Goal: Information Seeking & Learning: Learn about a topic

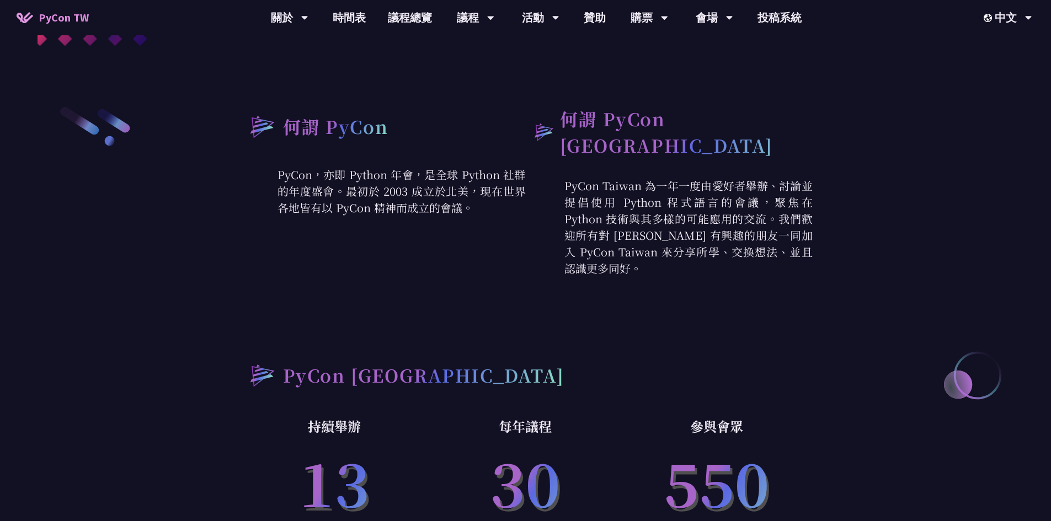
scroll to position [441, 0]
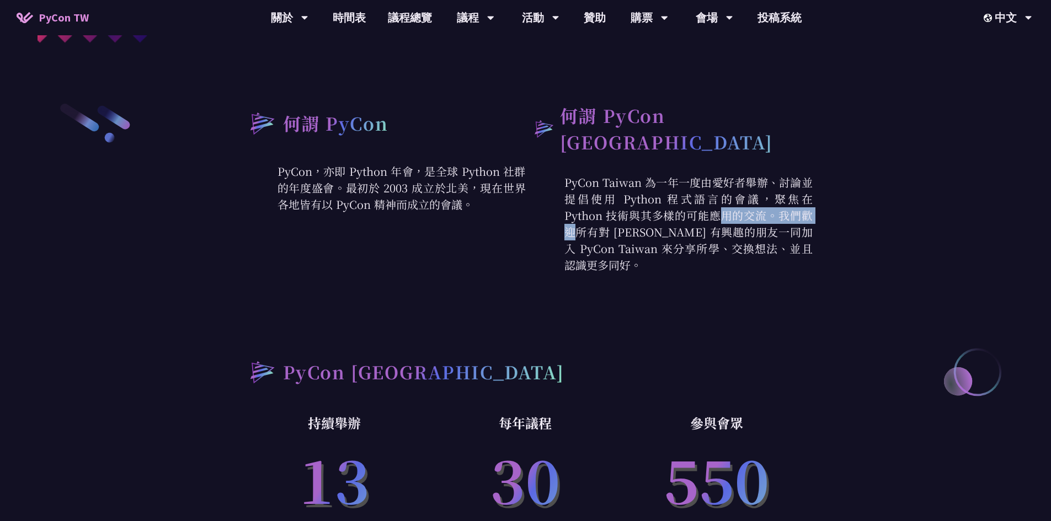
drag, startPoint x: 567, startPoint y: 205, endPoint x: 624, endPoint y: 203, distance: 56.9
click at [579, 203] on p "PyCon Taiwan 為一年一度由愛好者舉辦、討論並提倡使用 Python 程式語言的會議，聚焦在 Python 技術與其多樣的可能應用的交流。我們歡迎所…" at bounding box center [669, 223] width 287 height 99
copy p "Python 技術"
drag, startPoint x: 628, startPoint y: 220, endPoint x: 674, endPoint y: 220, distance: 46.4
click at [579, 220] on p "PyCon Taiwan 為一年一度由愛好者舉辦、討論並提倡使用 Python 程式語言的會議，聚焦在 Python 技術與其多樣的可能應用的交流。我們歡迎所…" at bounding box center [669, 223] width 287 height 99
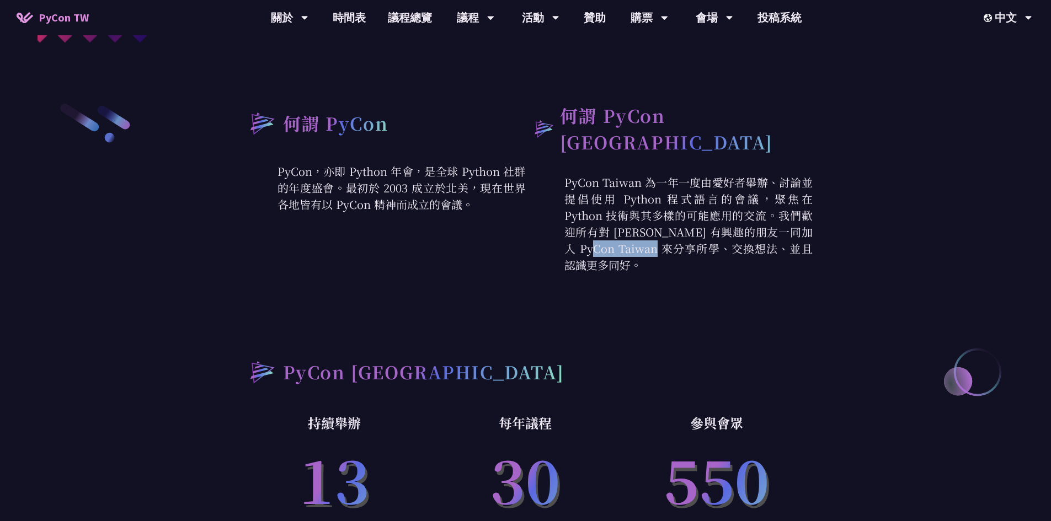
drag, startPoint x: 693, startPoint y: 222, endPoint x: 790, endPoint y: 225, distance: 97.7
click at [579, 225] on p "PyCon Taiwan 為一年一度由愛好者舉辦、討論並提倡使用 Python 程式語言的會議，聚焦在 Python 技術與其多樣的可能應用的交流。我們歡迎所…" at bounding box center [669, 223] width 287 height 99
drag, startPoint x: 597, startPoint y: 244, endPoint x: 762, endPoint y: 242, distance: 164.5
click at [579, 242] on p "PyCon Taiwan 為一年一度由愛好者舉辦、討論並提倡使用 Python 程式語言的會議，聚焦在 Python 技術與其多樣的可能應用的交流。我們歡迎所…" at bounding box center [669, 223] width 287 height 99
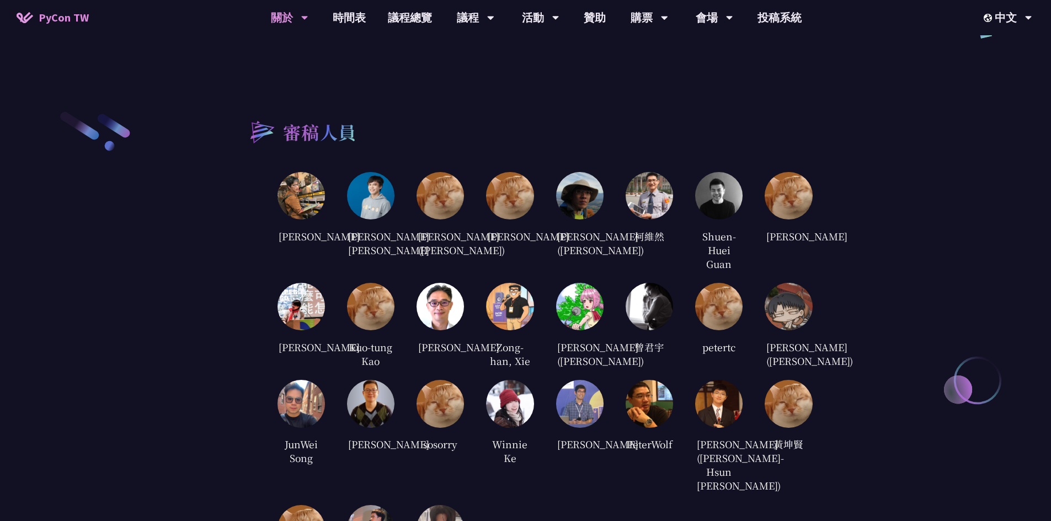
scroll to position [1988, 0]
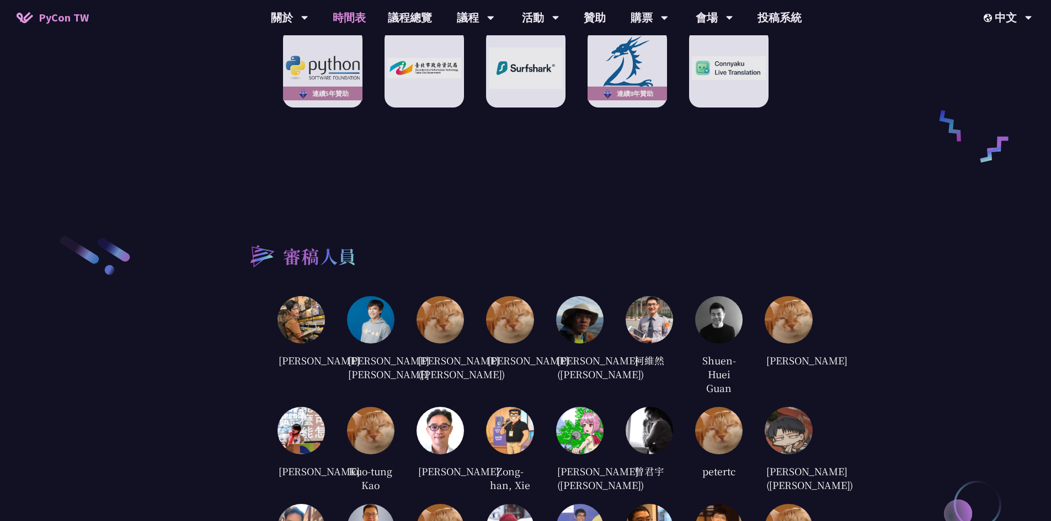
click at [342, 13] on link "時間表" at bounding box center [349, 17] width 55 height 35
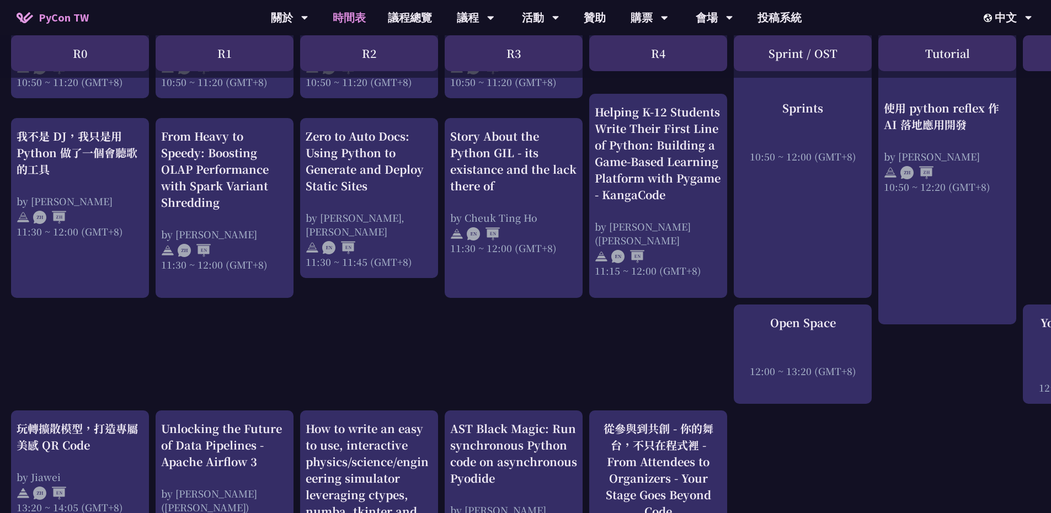
scroll to position [773, 0]
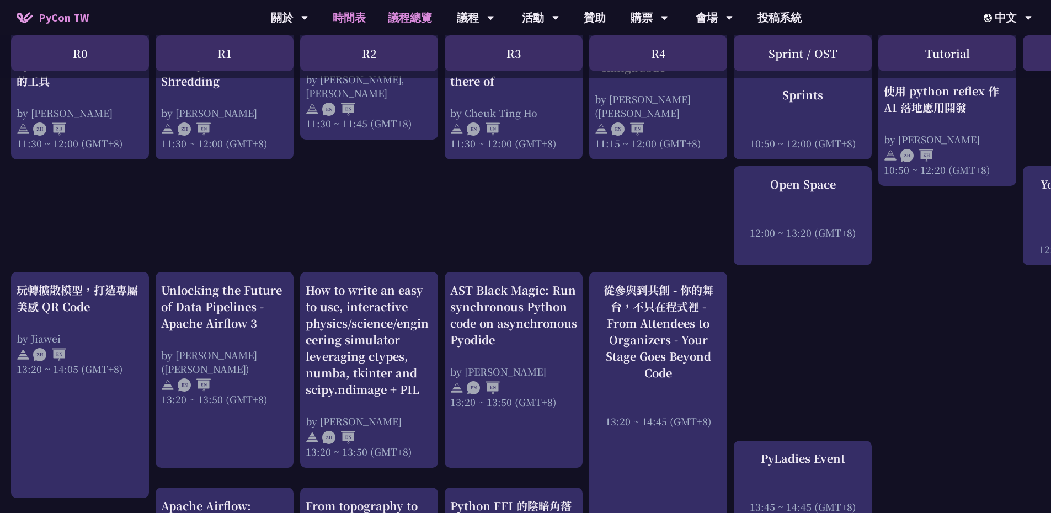
click at [403, 13] on link "議程總覽" at bounding box center [410, 17] width 66 height 35
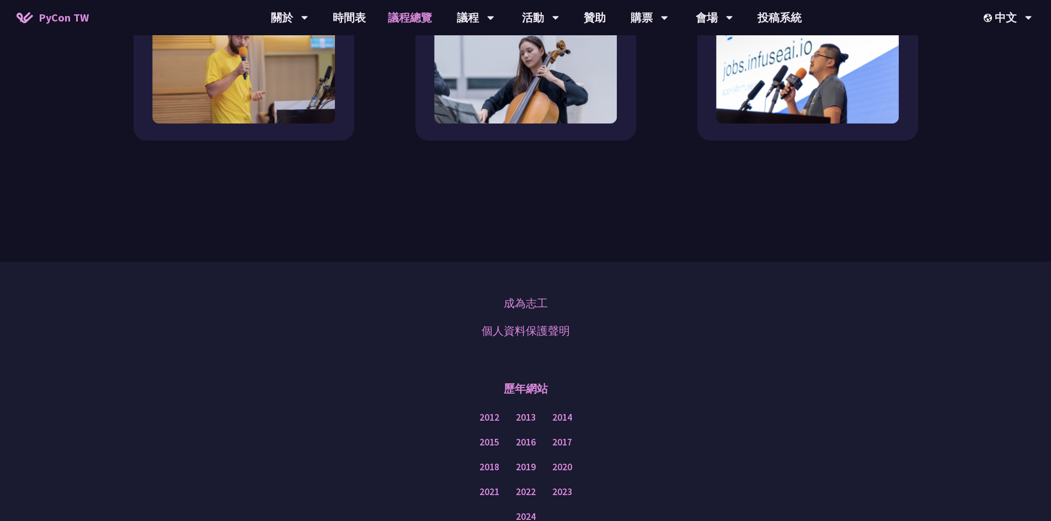
scroll to position [1214, 0]
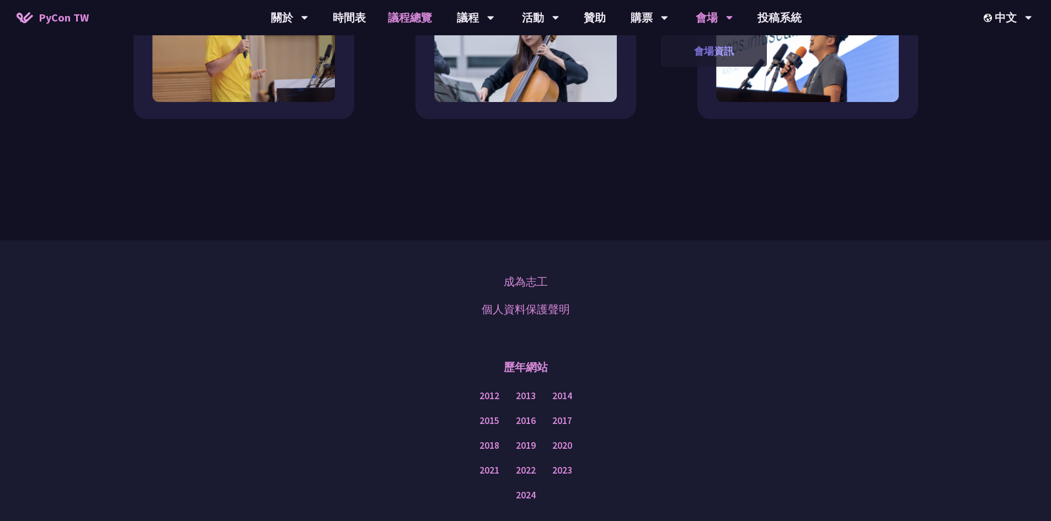
click at [579, 52] on link "會場資訊" at bounding box center [714, 51] width 106 height 26
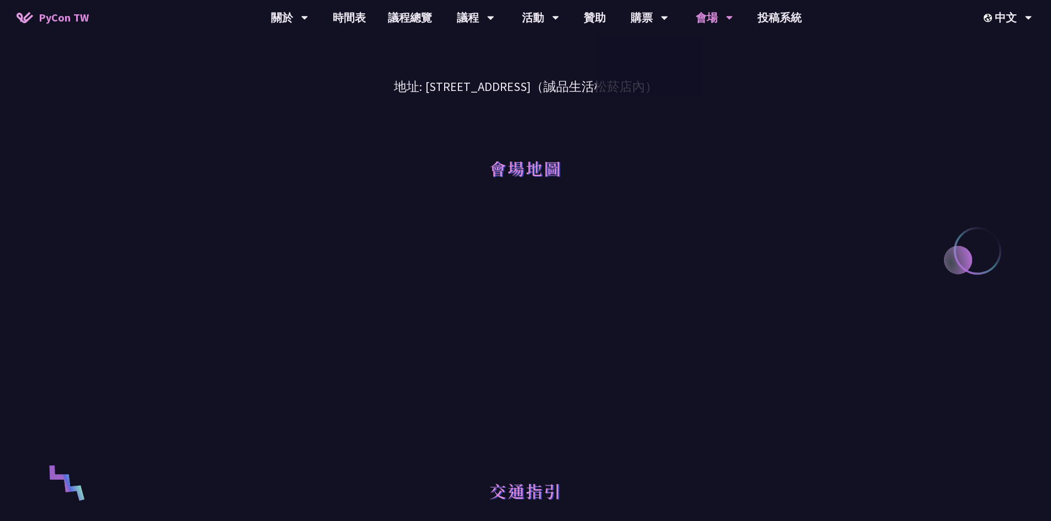
scroll to position [221, 0]
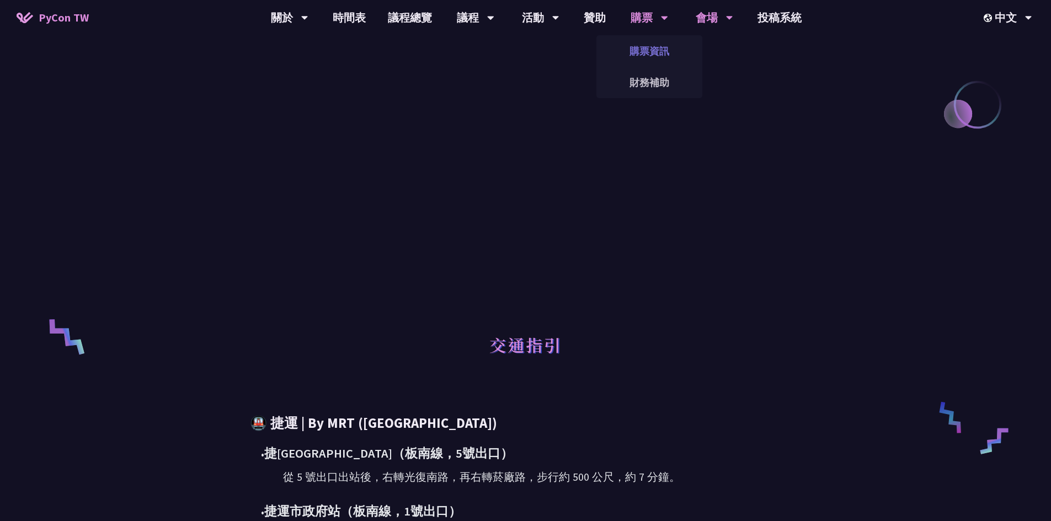
click at [579, 55] on link "購票資訊" at bounding box center [650, 51] width 106 height 26
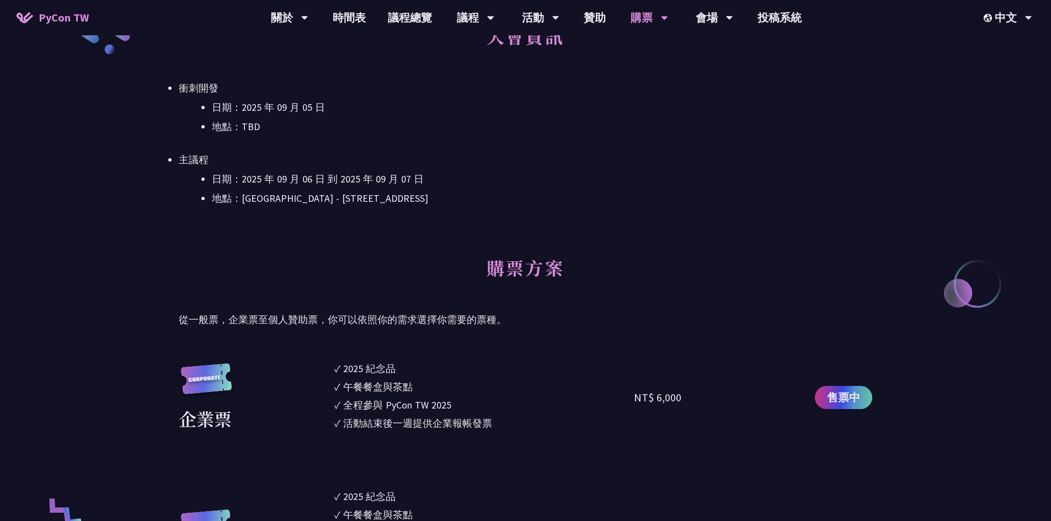
scroll to position [331, 0]
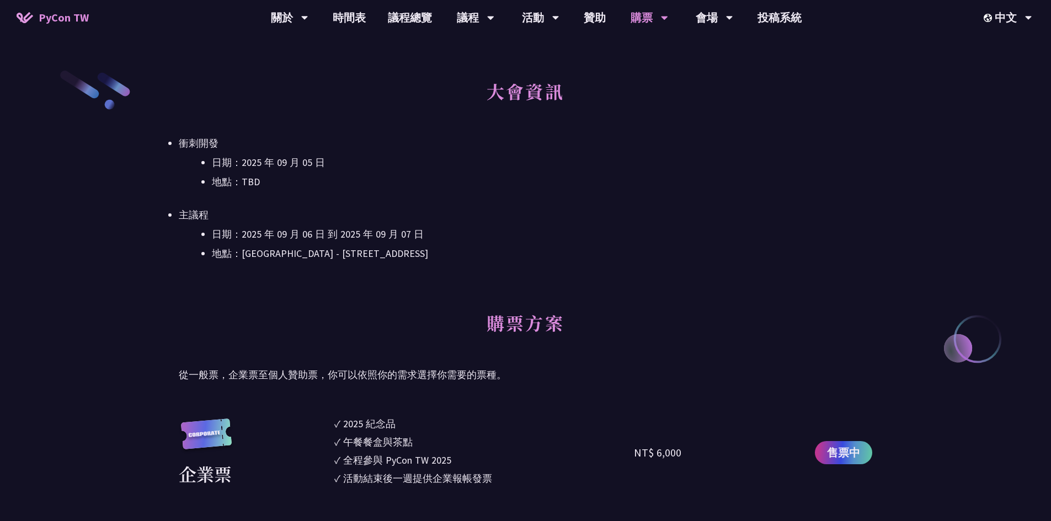
drag, startPoint x: 179, startPoint y: 142, endPoint x: 290, endPoint y: 187, distance: 118.9
click at [290, 187] on li "衝刺開發 日期：2025 年 09 月 05 日 地點：TBD" at bounding box center [526, 162] width 694 height 55
drag, startPoint x: 260, startPoint y: 185, endPoint x: 268, endPoint y: 185, distance: 7.7
click at [260, 185] on li "地點：TBD" at bounding box center [542, 182] width 661 height 17
click at [283, 161] on li "日期：2025 年 09 月 05 日" at bounding box center [542, 163] width 661 height 17
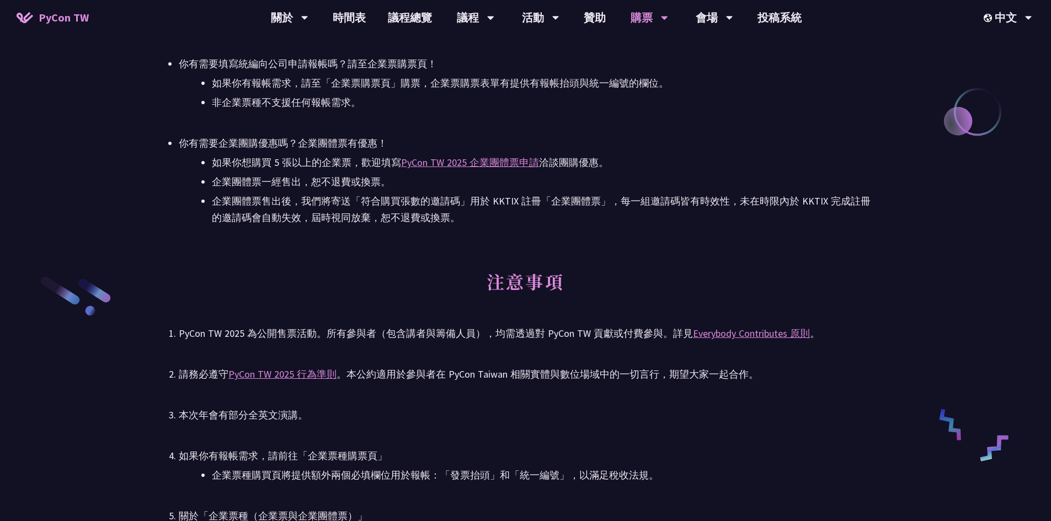
scroll to position [1550, 0]
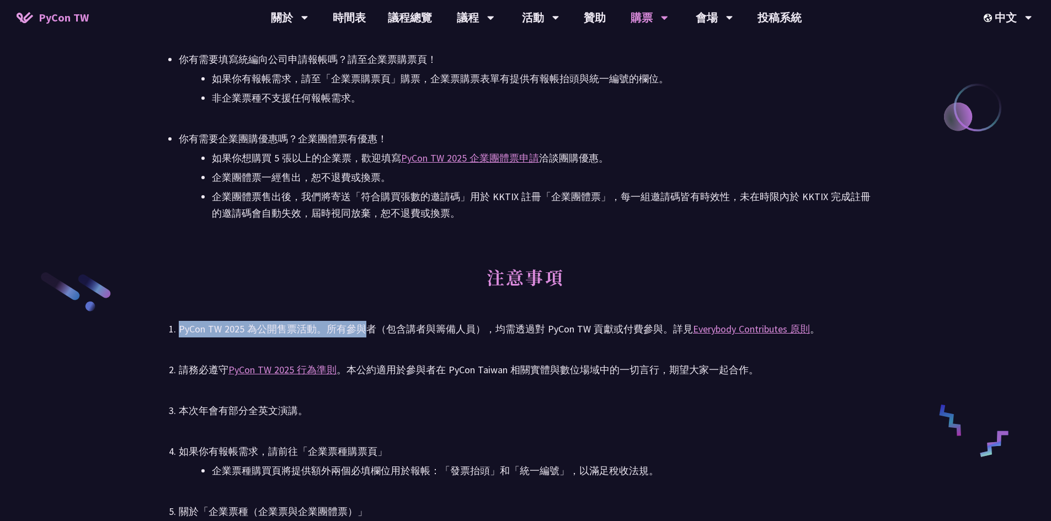
drag, startPoint x: 181, startPoint y: 329, endPoint x: 369, endPoint y: 328, distance: 188.2
click at [369, 328] on div "PyCon TW 2025 為公開售票活動。所有參與者（包含講者與籌備人員），均需透過對 PyCon TW 貢獻或付費參與。詳見 Everybody Cont…" at bounding box center [526, 329] width 694 height 17
click at [379, 328] on div "PyCon TW 2025 為公開售票活動。所有參與者（包含講者與籌備人員），均需透過對 PyCon TW 貢獻或付費參與。詳見 Everybody Cont…" at bounding box center [526, 329] width 694 height 17
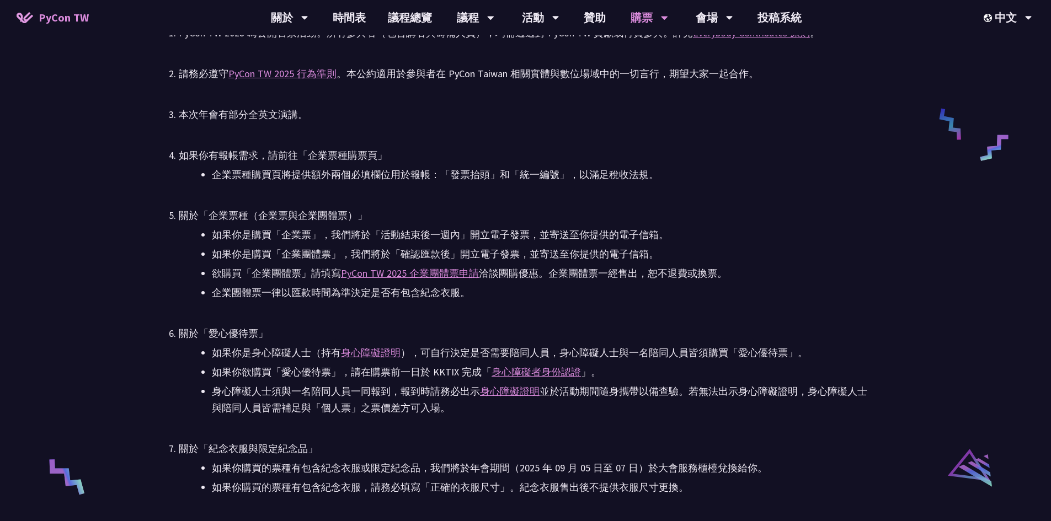
scroll to position [1825, 0]
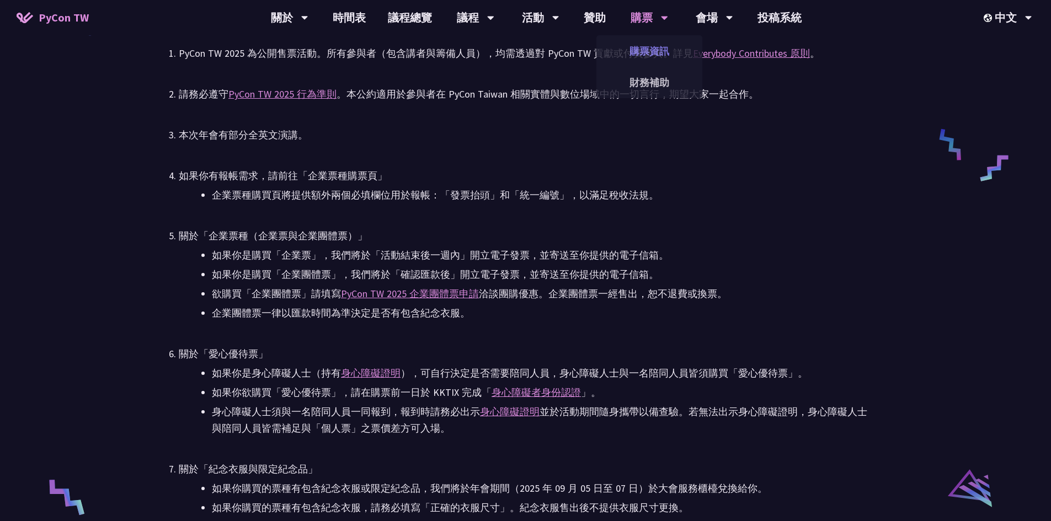
click at [579, 45] on link "購票資訊" at bounding box center [650, 51] width 106 height 26
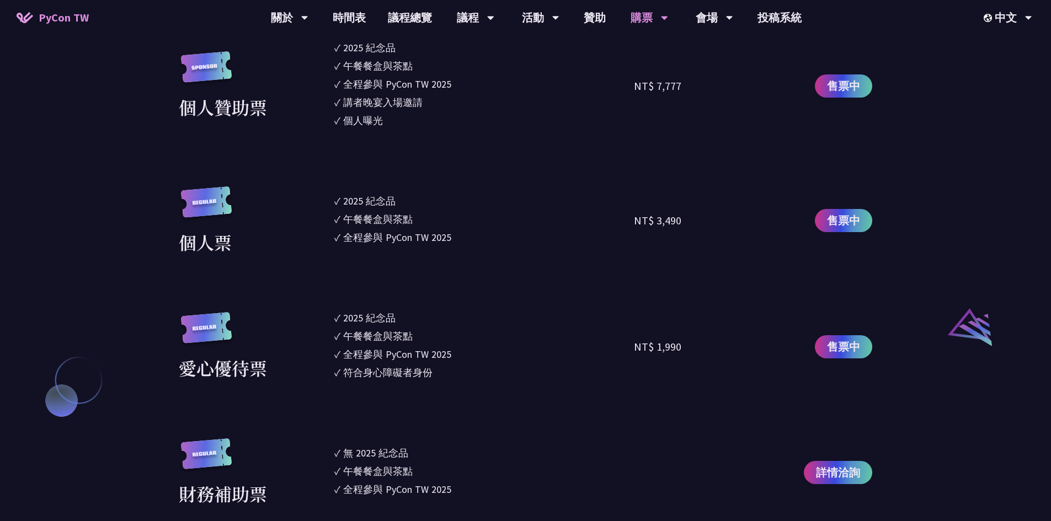
scroll to position [973, 0]
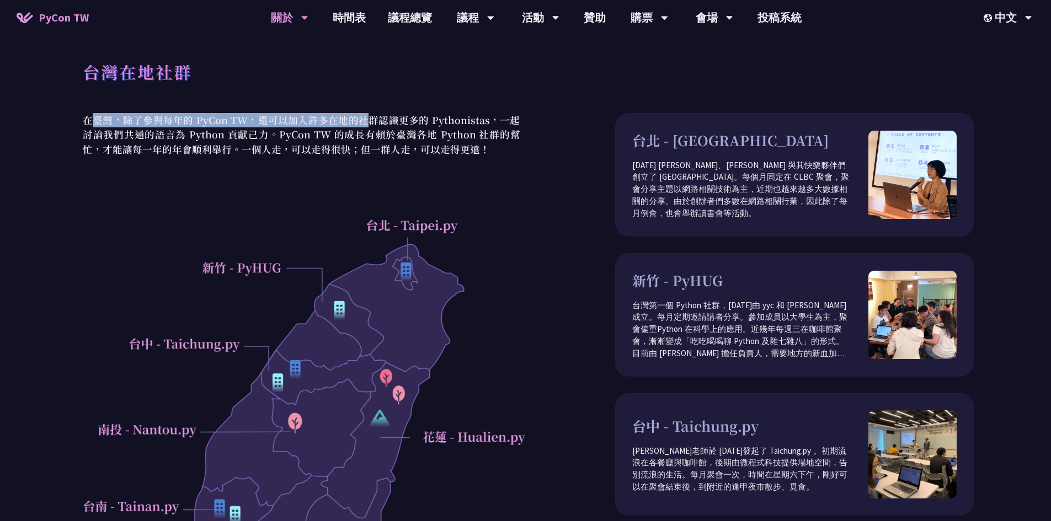
drag, startPoint x: 97, startPoint y: 123, endPoint x: 365, endPoint y: 126, distance: 268.2
click at [365, 126] on p "在臺灣，除了參與每年的 PyCon TW，還可以加入許多在地的社群認識更多的 Pythonistas，一起討論我們共通的語言為 Python 貢獻己力。PyC…" at bounding box center [301, 135] width 449 height 44
click at [370, 139] on p "在臺灣，除了參與每年的 PyCon TW，還可以加入許多在地的社群認識更多的 Pythonistas，一起討論我們共通的語言為 Python 貢獻己力。PyC…" at bounding box center [301, 135] width 449 height 44
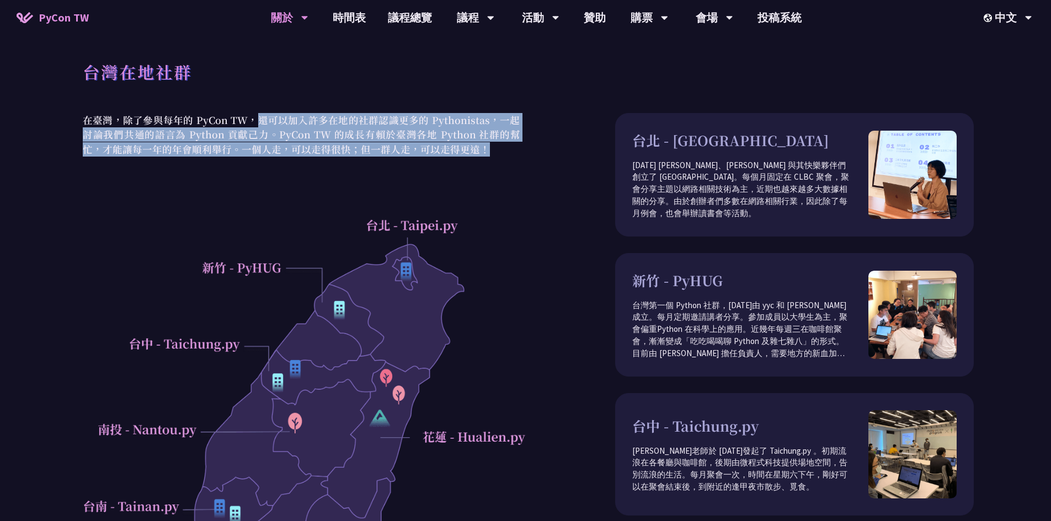
drag, startPoint x: 258, startPoint y: 119, endPoint x: 428, endPoint y: 146, distance: 171.6
click at [493, 152] on p "在臺灣，除了參與每年的 PyCon TW，還可以加入許多在地的社群認識更多的 Pythonistas，一起討論我們共通的語言為 Python 貢獻己力。PyC…" at bounding box center [301, 135] width 449 height 44
click at [422, 146] on p "在臺灣，除了參與每年的 PyCon TW，還可以加入許多在地的社群認識更多的 Pythonistas，一起討論我們共通的語言為 Python 貢獻己力。PyC…" at bounding box center [301, 135] width 449 height 44
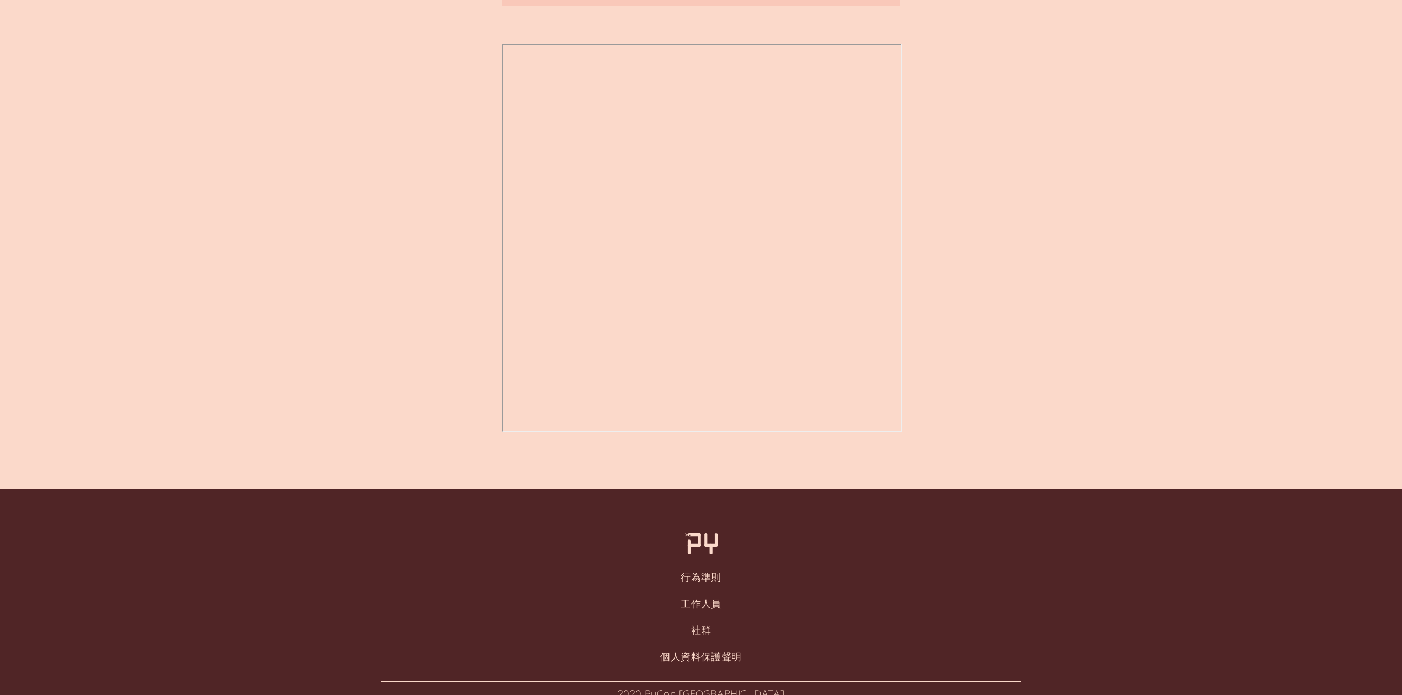
scroll to position [1069, 0]
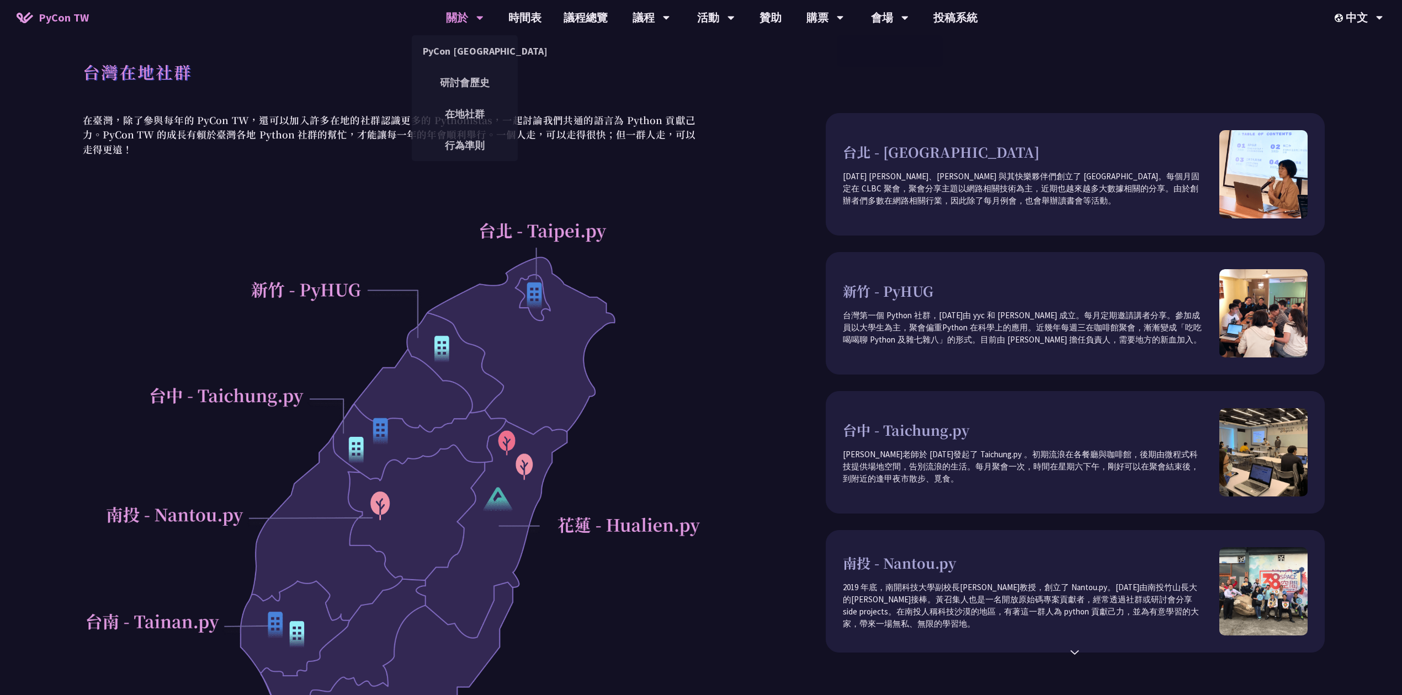
click at [450, 19] on div "關於" at bounding box center [465, 17] width 38 height 35
click at [466, 78] on link "研討會歷史" at bounding box center [465, 83] width 106 height 26
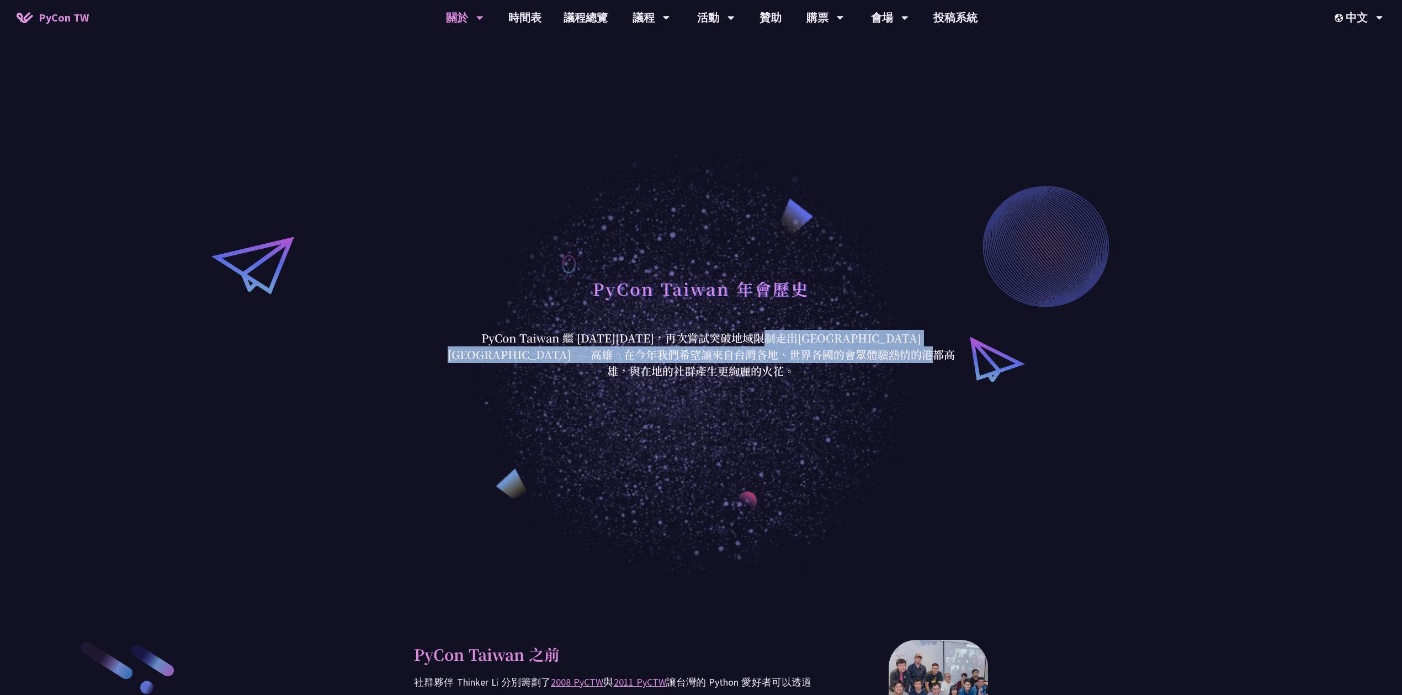
drag, startPoint x: 611, startPoint y: 349, endPoint x: 936, endPoint y: 365, distance: 325.5
click at [936, 365] on p "PyCon Taiwan 繼 2020 年後，再次嘗試突破地域限制走出台北前進南台灣——高雄。在今年我們希望讓來自台灣各地、世界各國的會眾體驗熱情的港都高雄，…" at bounding box center [700, 355] width 513 height 50
click at [865, 360] on p "PyCon Taiwan 繼 2020 年後，再次嘗試突破地域限制走出台北前進南台灣——高雄。在今年我們希望讓來自台灣各地、世界各國的會眾體驗熱情的港都高雄，…" at bounding box center [700, 355] width 513 height 50
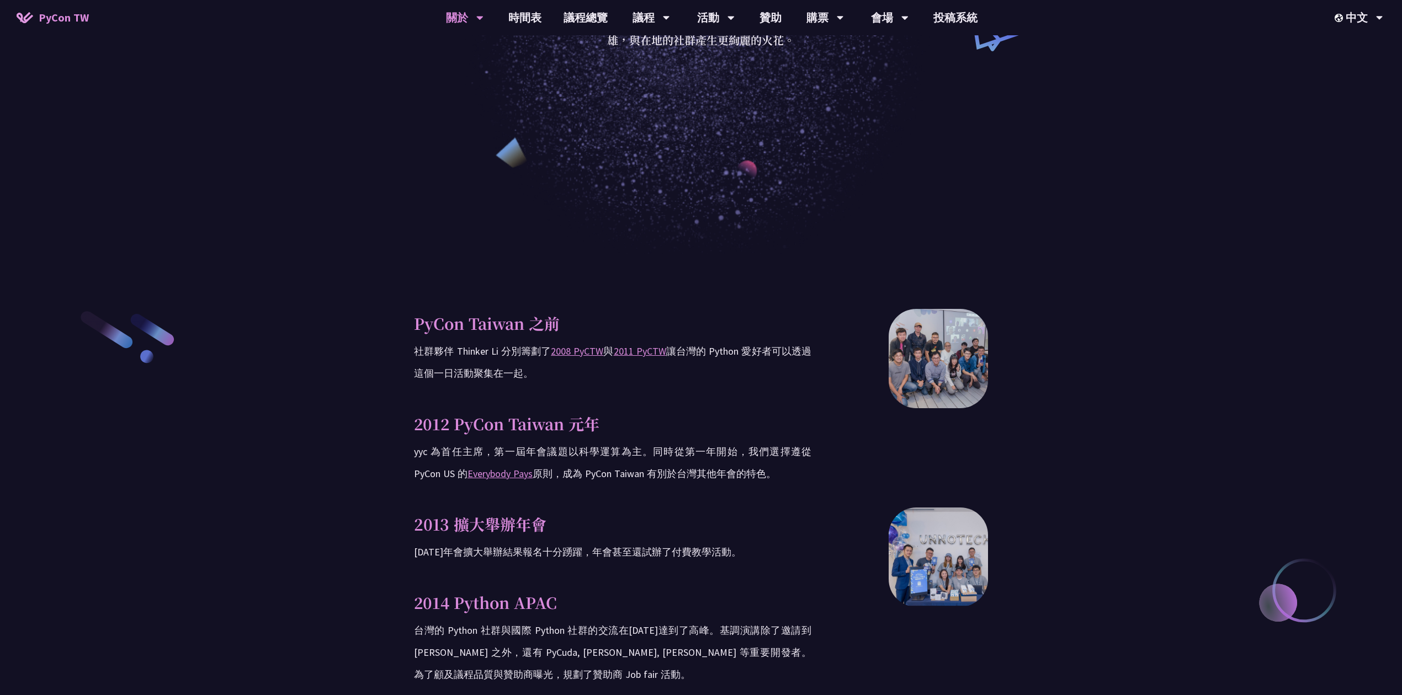
scroll to position [368, 0]
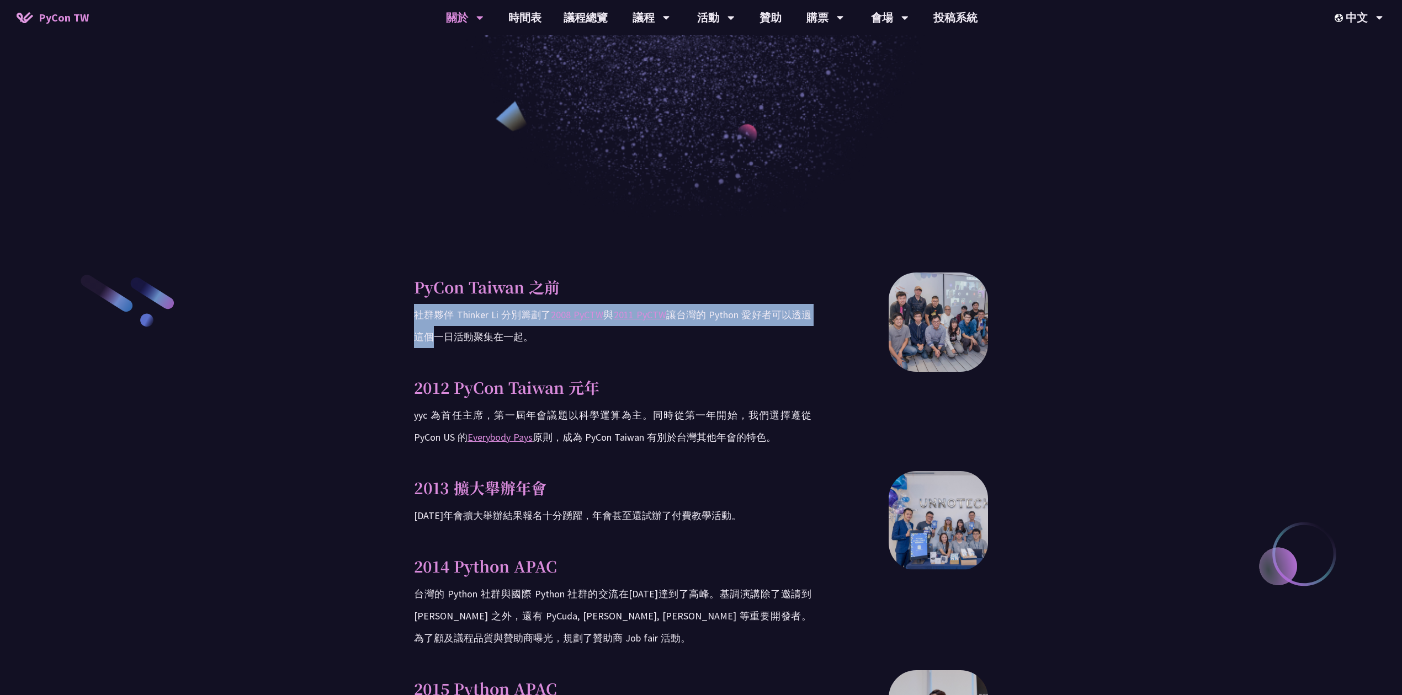
drag, startPoint x: 414, startPoint y: 312, endPoint x: 430, endPoint y: 336, distance: 28.9
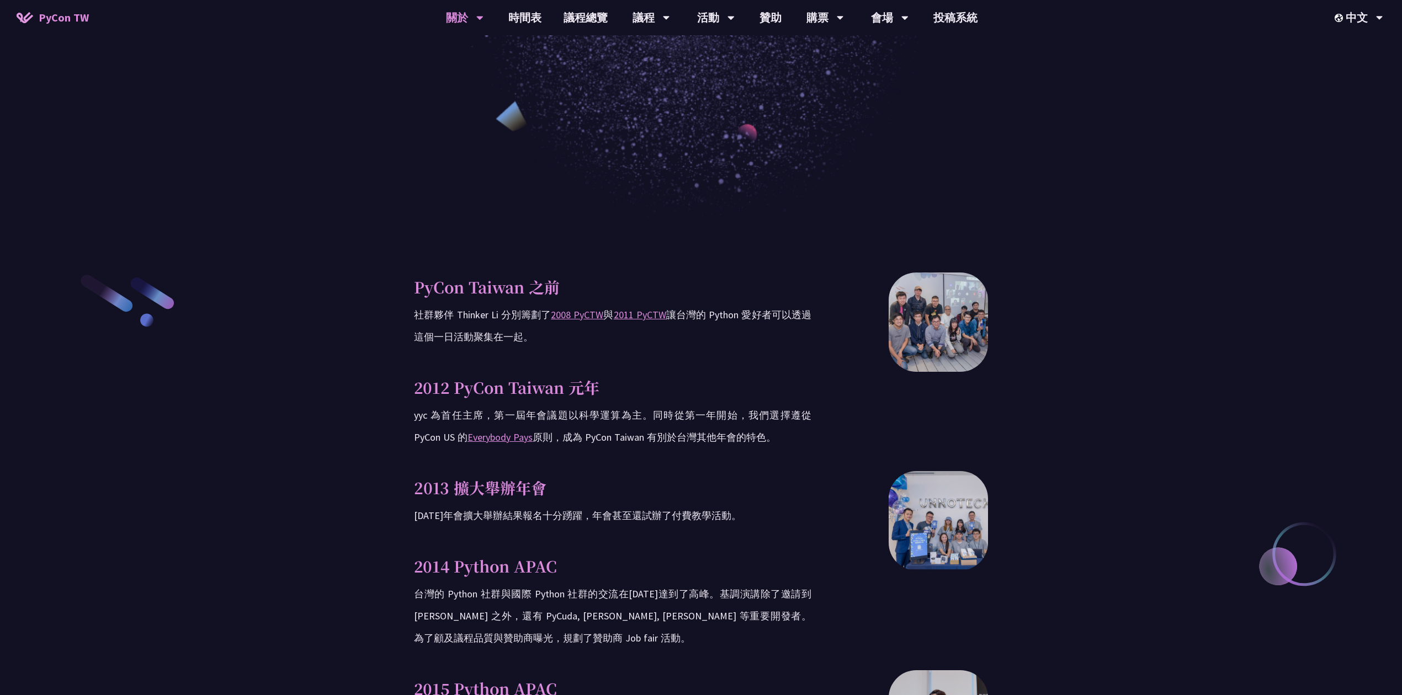
click at [440, 339] on p "社群夥伴 Thinker Li 分別籌劃了 2008 PyCTW 與 2011 PyCTW 讓台灣的 Python 愛好者可以透過這個一日活動聚集在一起。" at bounding box center [612, 326] width 397 height 44
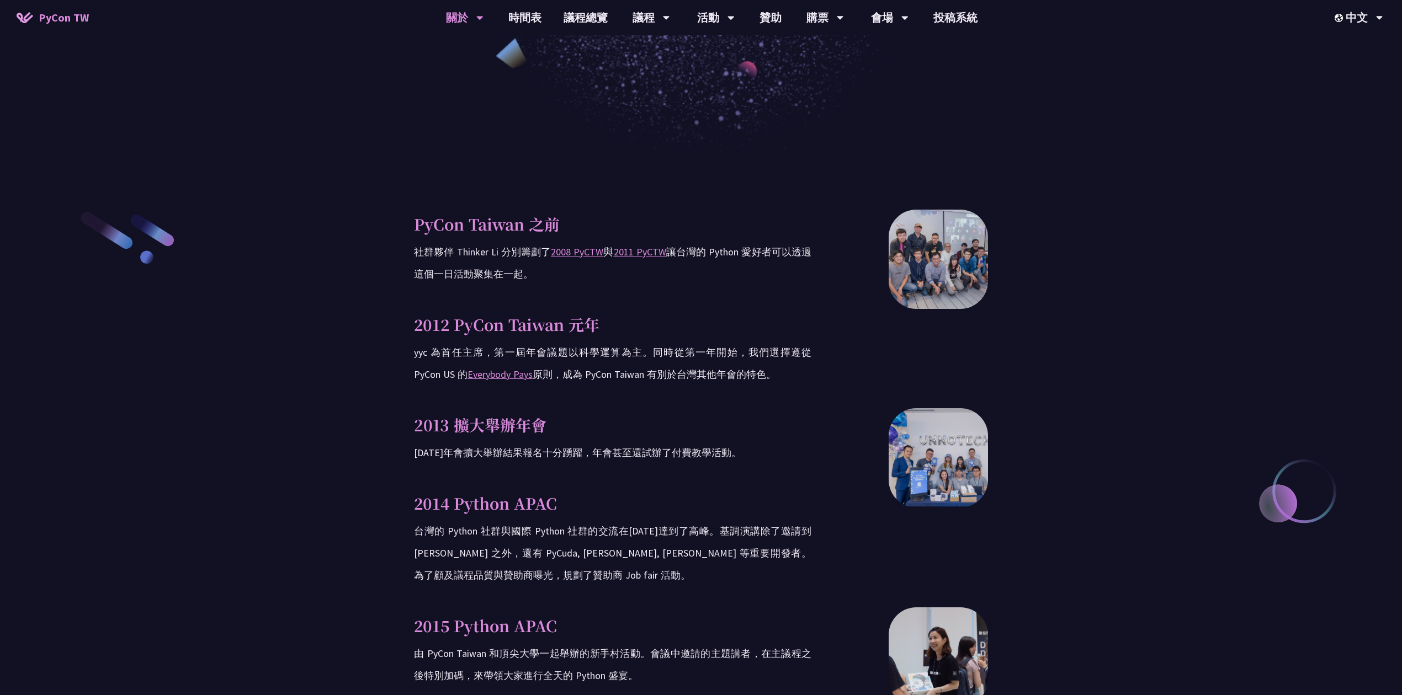
scroll to position [441, 0]
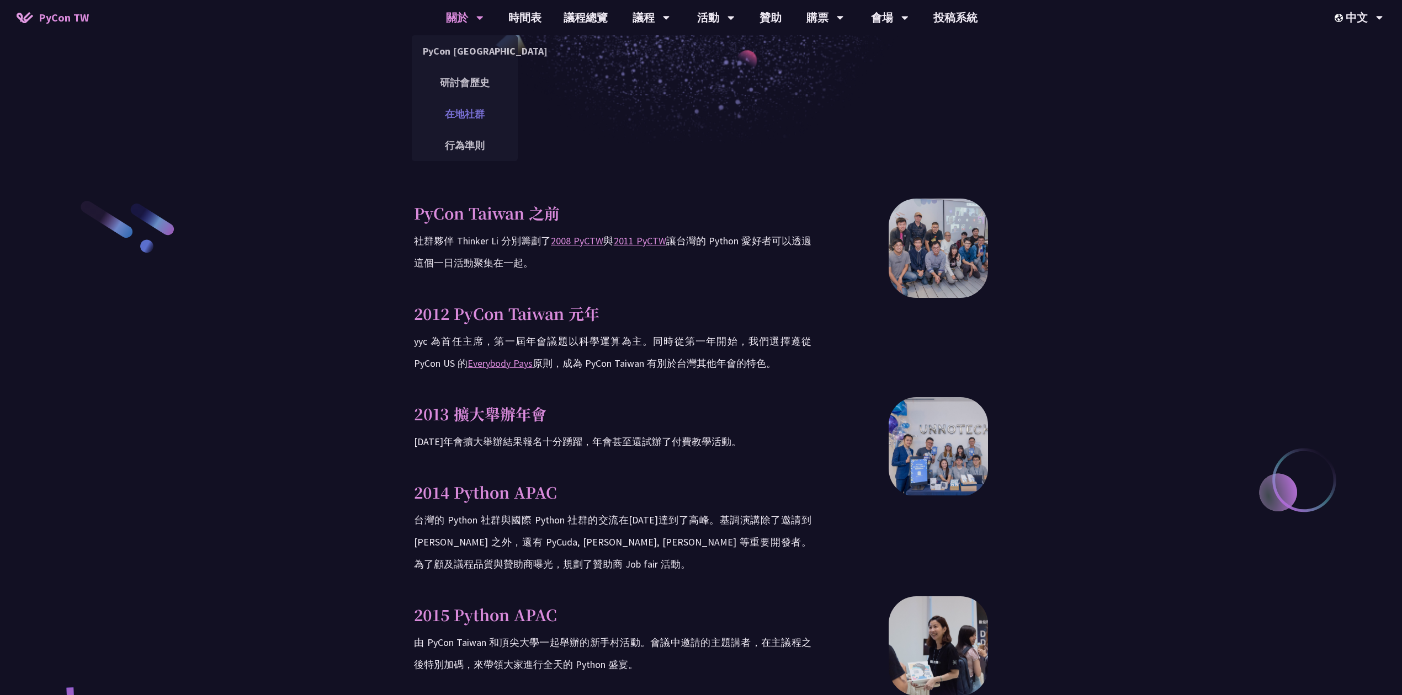
click at [469, 115] on link "在地社群" at bounding box center [465, 114] width 106 height 26
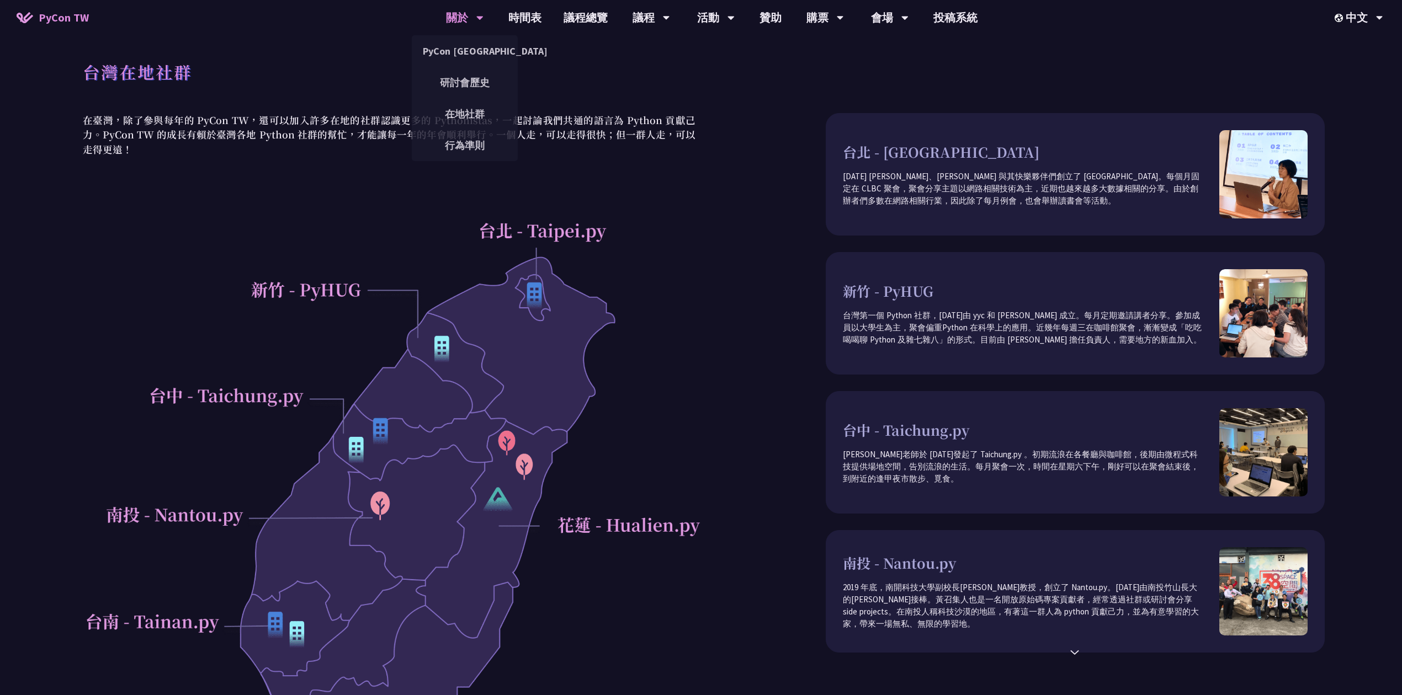
click at [462, 14] on div "關於" at bounding box center [465, 17] width 38 height 35
click at [467, 47] on link "PyCon [GEOGRAPHIC_DATA]" at bounding box center [465, 51] width 106 height 26
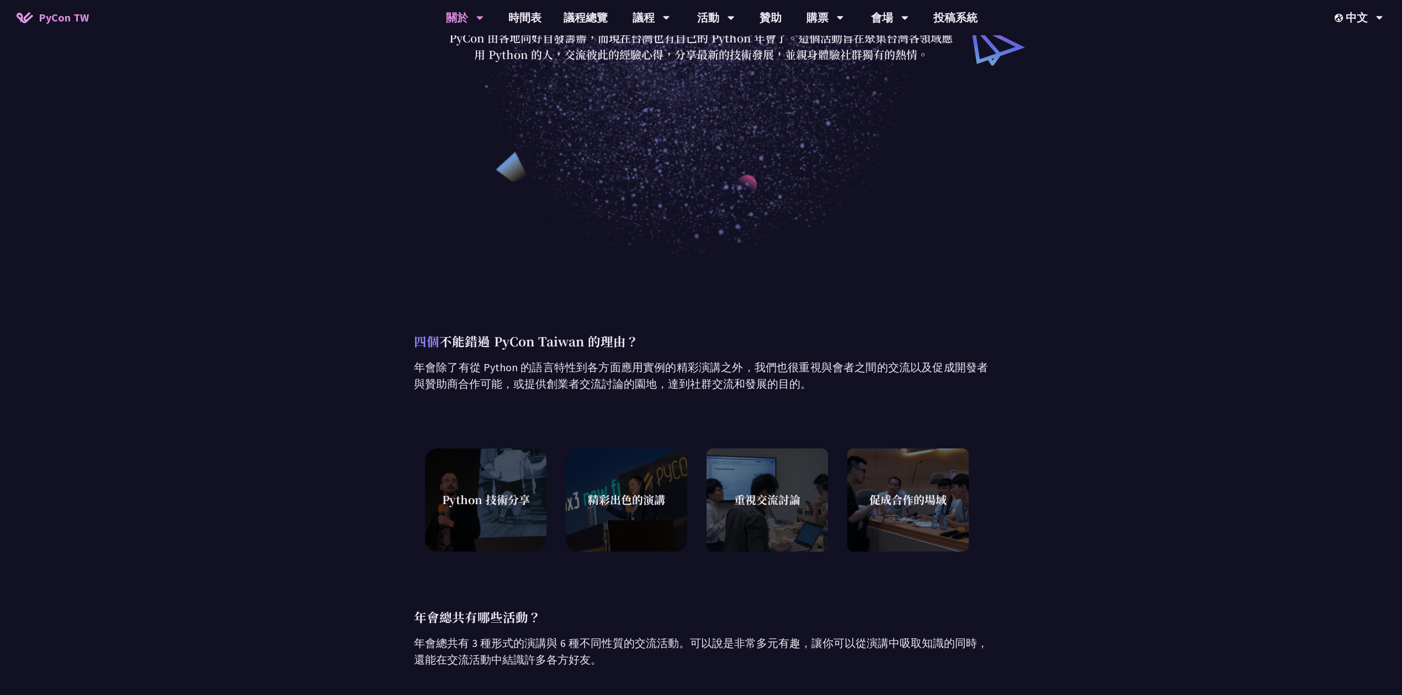
scroll to position [207, 0]
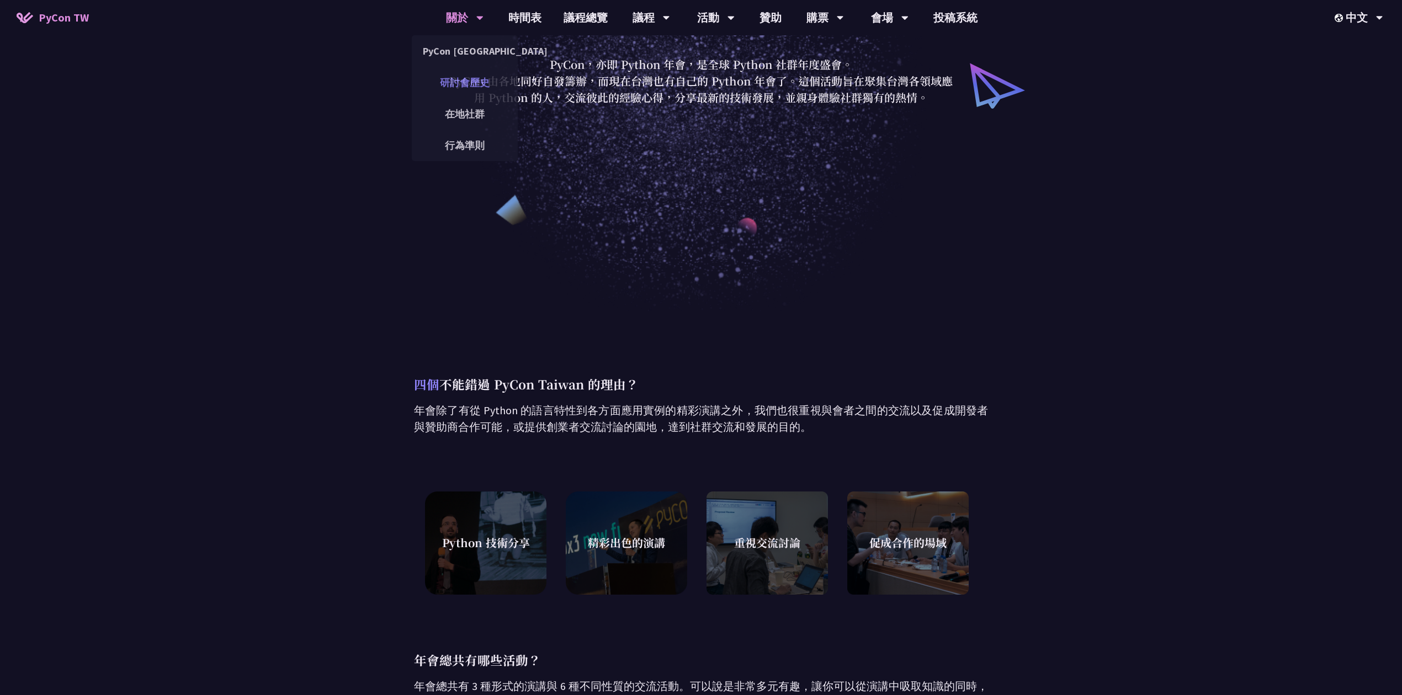
click at [469, 84] on link "研討會歷史" at bounding box center [465, 83] width 106 height 26
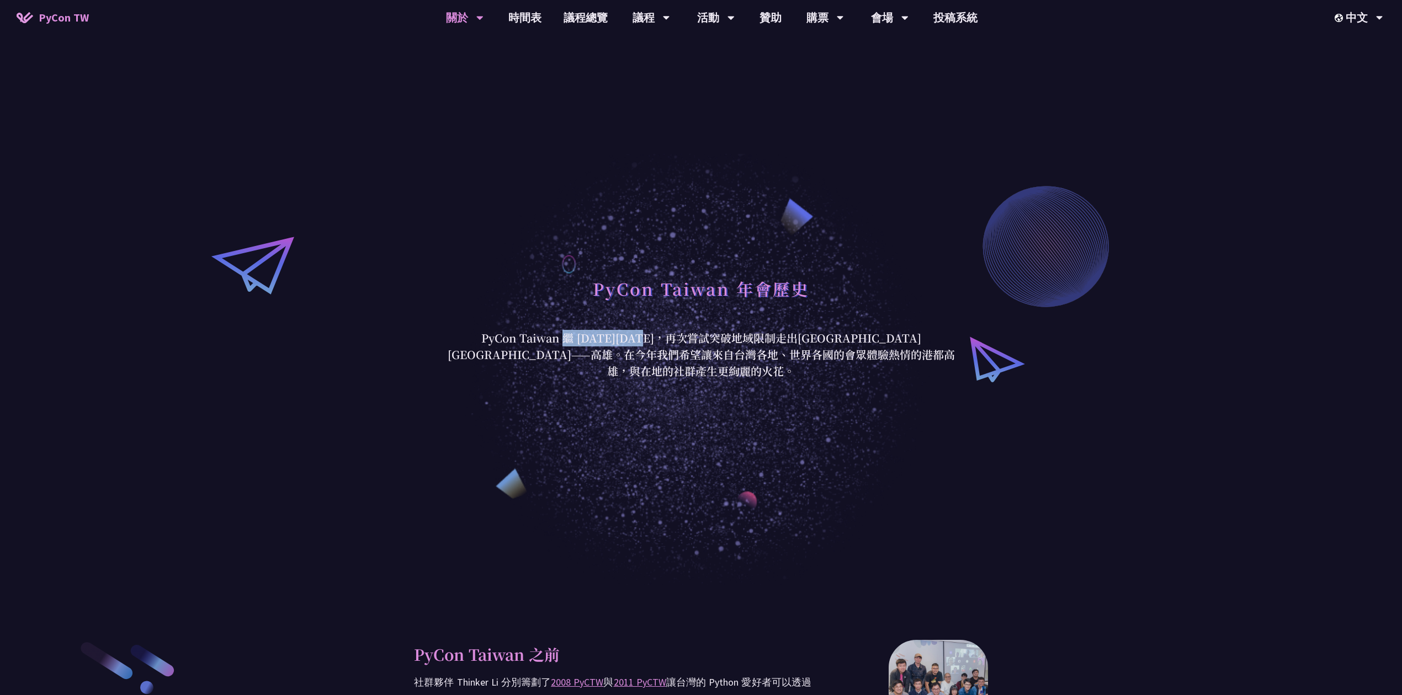
drag, startPoint x: 446, startPoint y: 352, endPoint x: 521, endPoint y: 351, distance: 75.1
click at [521, 350] on p "PyCon Taiwan 繼 2020 年後，再次嘗試突破地域限制走出台北前進南台灣——高雄。在今年我們希望讓來自台灣各地、世界各國的會眾體驗熱情的港都高雄，…" at bounding box center [700, 355] width 513 height 50
copy p "PyCon [GEOGRAPHIC_DATA]"
